Goal: Task Accomplishment & Management: Manage account settings

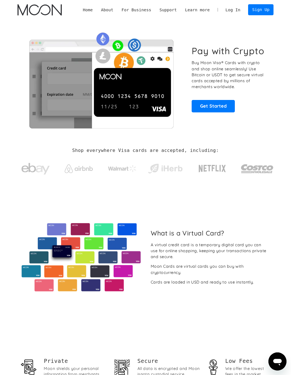
click at [233, 11] on link "Log In" at bounding box center [232, 10] width 23 height 11
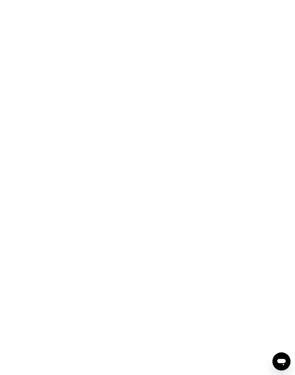
click at [193, 98] on div at bounding box center [147, 187] width 295 height 375
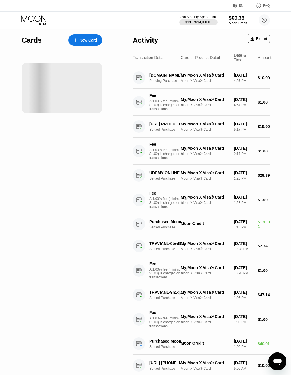
click at [109, 104] on div "Cards New Card" at bounding box center [62, 302] width 124 height 547
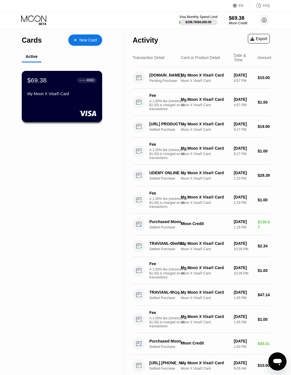
click at [62, 95] on div "My Moon X Visa® Card" at bounding box center [61, 94] width 69 height 5
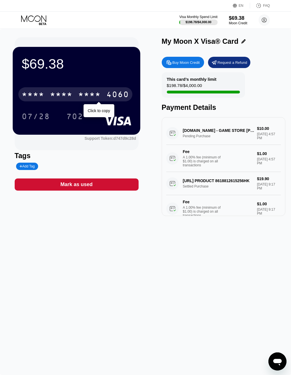
click at [69, 91] on div "* * * *" at bounding box center [61, 95] width 23 height 9
